Goal: Check status

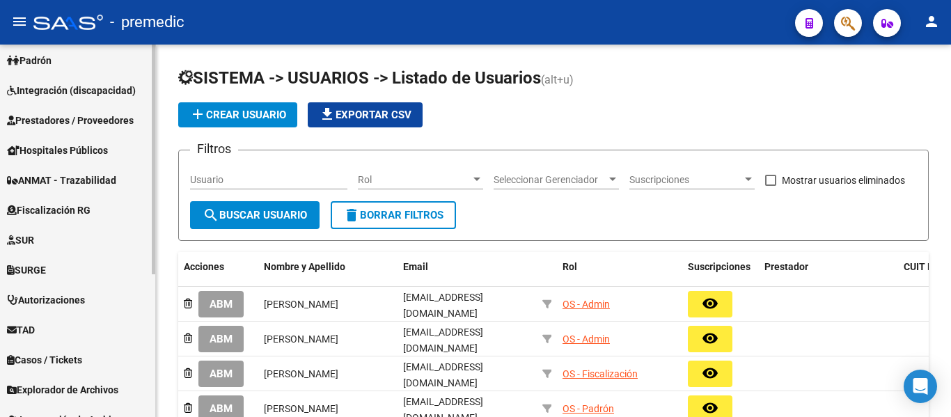
scroll to position [209, 0]
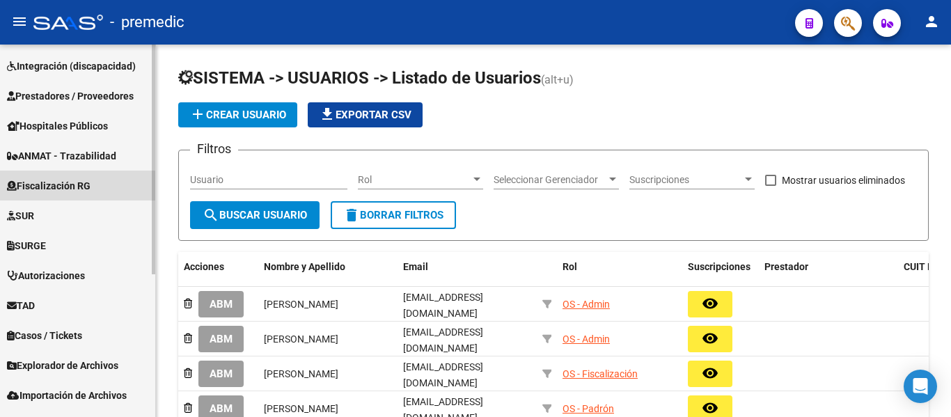
click at [58, 191] on span "Fiscalización RG" at bounding box center [49, 185] width 84 height 15
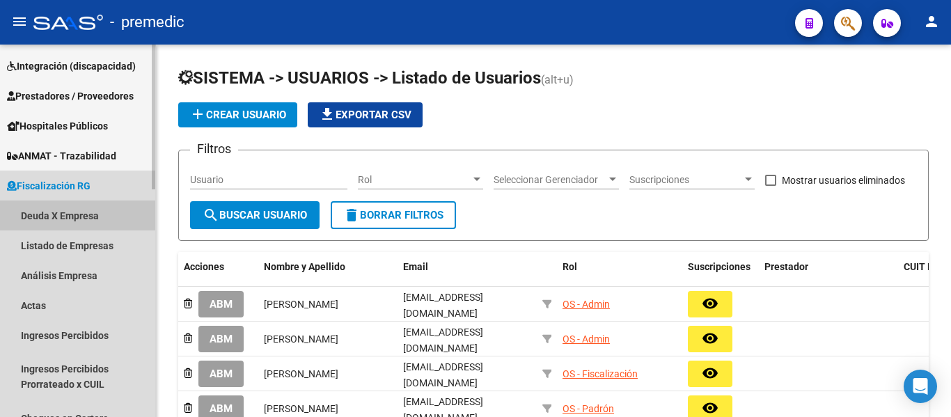
click at [76, 223] on link "Deuda X Empresa" at bounding box center [77, 215] width 155 height 30
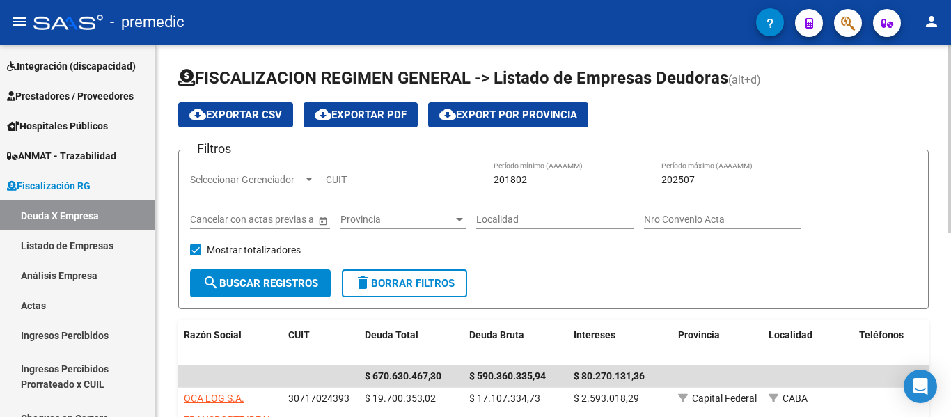
click at [483, 183] on div "Filtros Seleccionar Gerenciador Seleccionar Gerenciador CUIT 201802 Período mín…" at bounding box center [553, 216] width 727 height 108
click at [395, 183] on input "CUIT" at bounding box center [404, 180] width 157 height 12
drag, startPoint x: 714, startPoint y: 178, endPoint x: 561, endPoint y: 185, distance: 153.4
click at [561, 185] on div "Filtros Seleccionar Gerenciador Seleccionar Gerenciador CUIT 201802 Período mín…" at bounding box center [553, 216] width 727 height 108
click at [554, 179] on input "201802" at bounding box center [572, 180] width 157 height 12
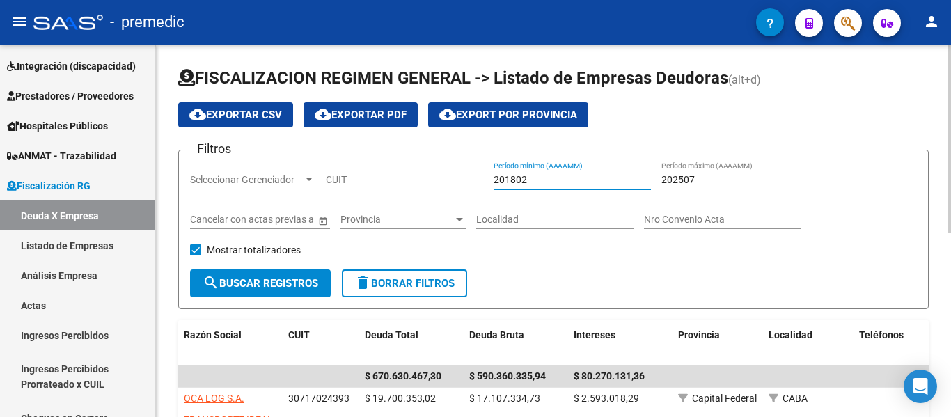
click at [341, 189] on div "CUIT" at bounding box center [404, 176] width 157 height 28
click at [246, 172] on div "Seleccionar Gerenciador Seleccionar Gerenciador" at bounding box center [252, 176] width 125 height 28
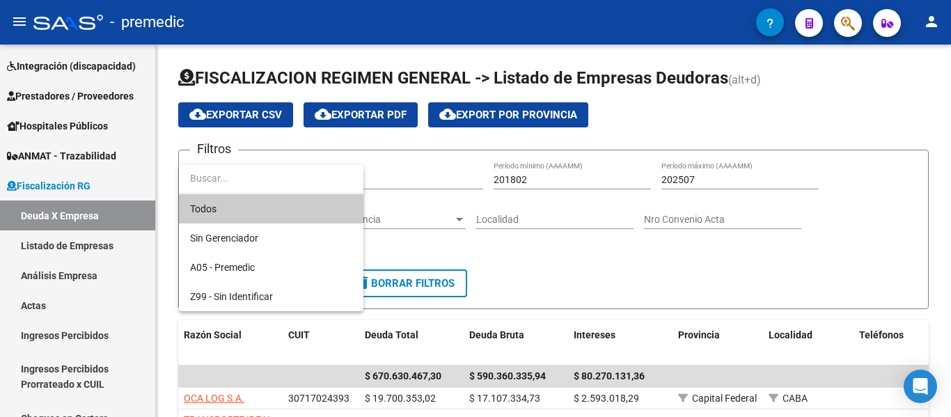
click at [407, 169] on div at bounding box center [475, 208] width 951 height 417
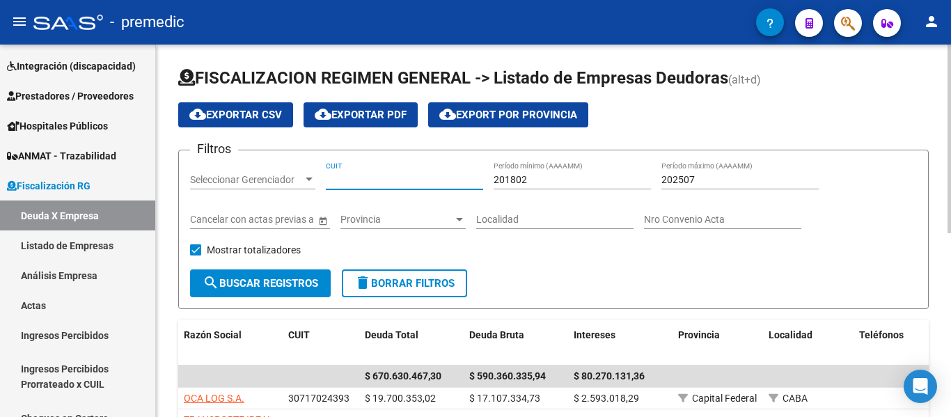
click at [453, 174] on input "CUIT" at bounding box center [404, 180] width 157 height 12
